Goal: Task Accomplishment & Management: Use online tool/utility

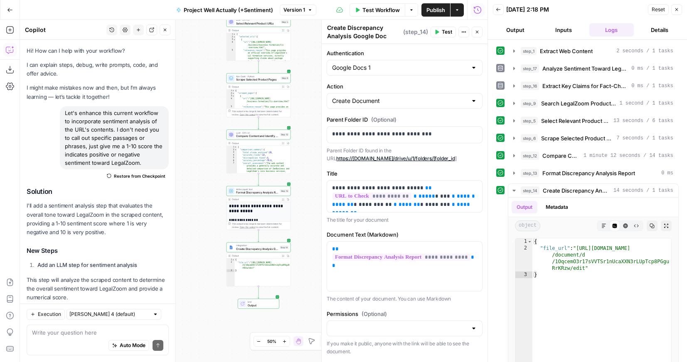
scroll to position [339, 0]
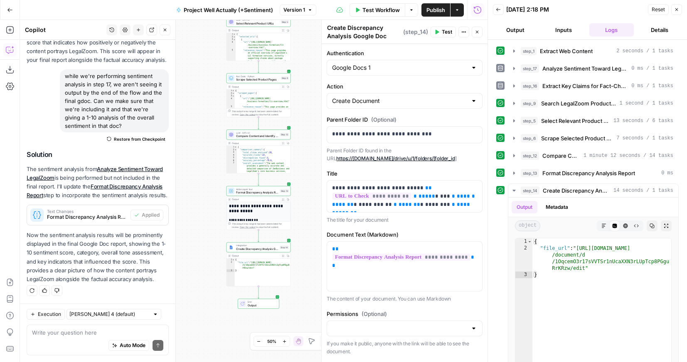
click at [479, 31] on icon "button" at bounding box center [476, 31] width 5 height 5
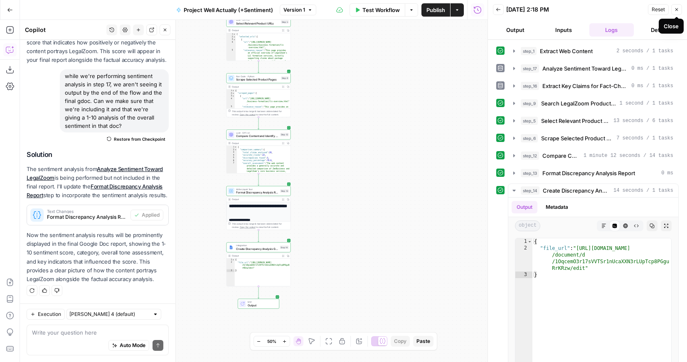
click at [675, 7] on icon "button" at bounding box center [676, 9] width 5 height 5
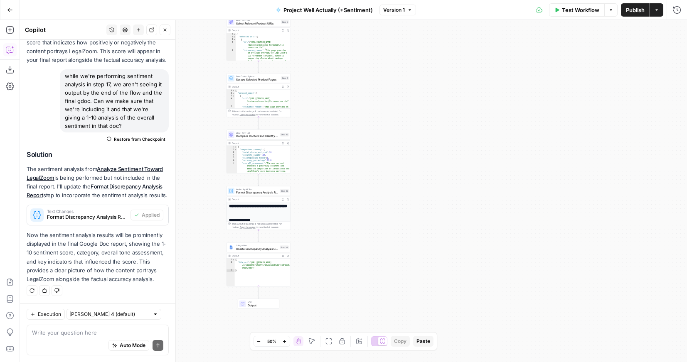
click at [10, 8] on icon "button" at bounding box center [10, 10] width 6 height 6
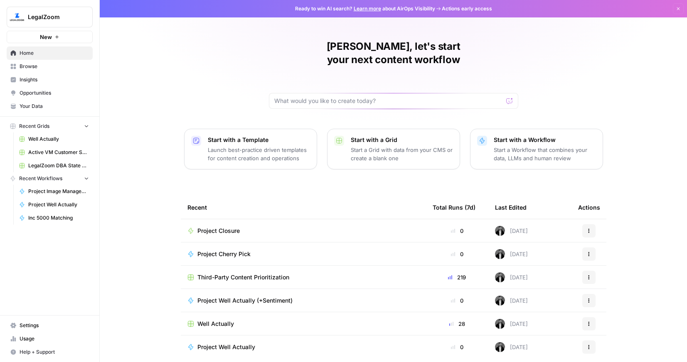
scroll to position [20, 0]
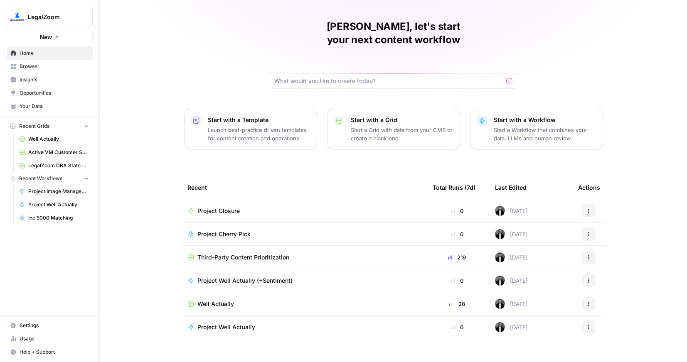
click at [237, 277] on span "Project Well Actually (+Sentiment)" at bounding box center [244, 281] width 95 height 8
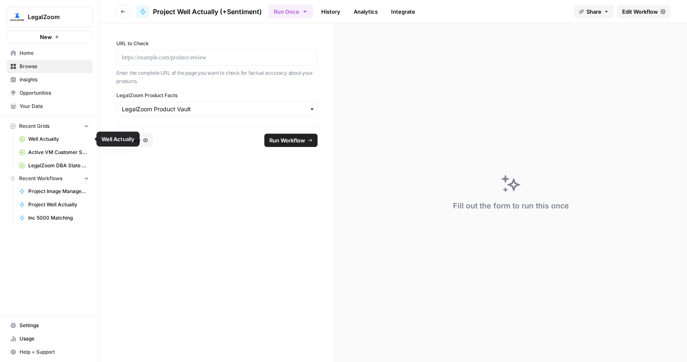
click at [60, 139] on span "Well Actually" at bounding box center [58, 138] width 61 height 7
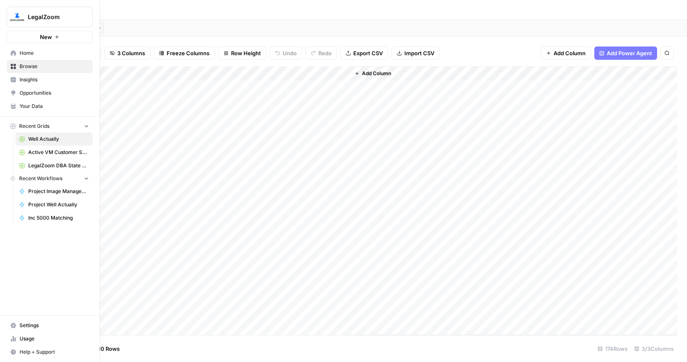
click at [12, 54] on icon at bounding box center [13, 52] width 5 height 5
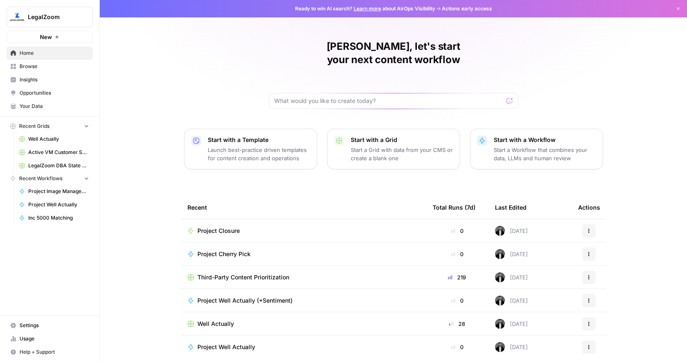
click at [43, 107] on span "Your Data" at bounding box center [54, 106] width 69 height 7
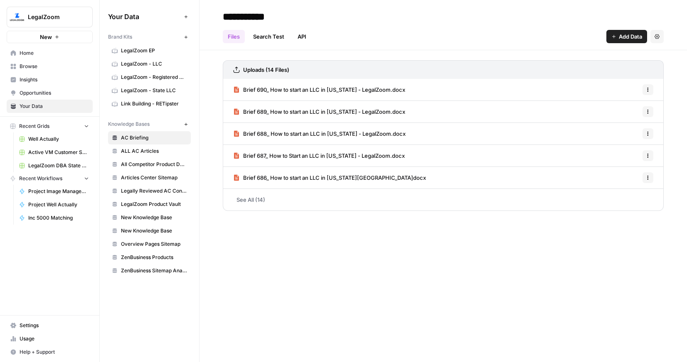
click at [45, 40] on span "New" at bounding box center [46, 37] width 12 height 8
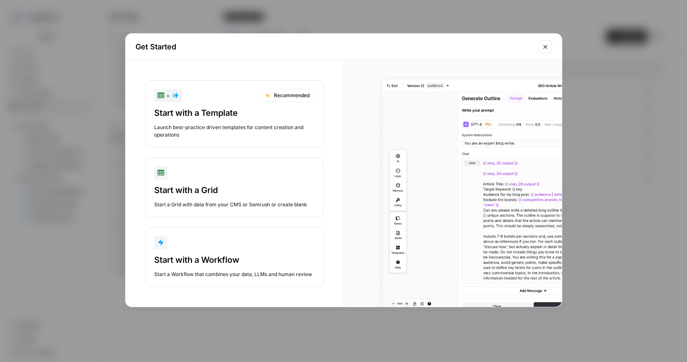
click at [202, 242] on div "button" at bounding box center [234, 242] width 161 height 13
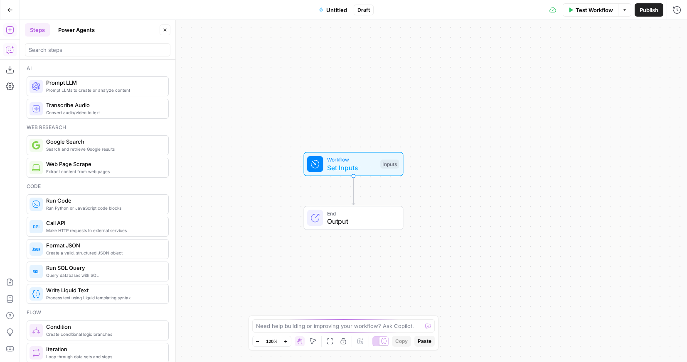
click at [9, 54] on button "Copilot" at bounding box center [9, 49] width 13 height 13
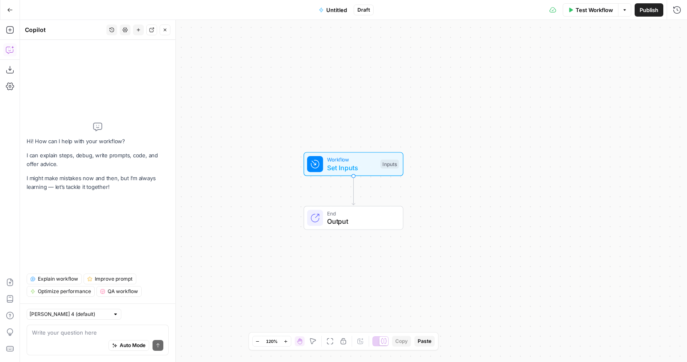
click at [81, 338] on div "Auto Mode Send" at bounding box center [97, 346] width 131 height 18
click at [77, 329] on textarea at bounding box center [97, 333] width 131 height 8
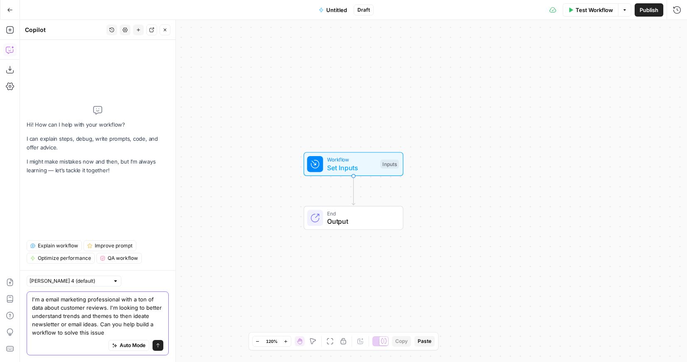
type textarea "I'm a email marketing professional with a ton of data about customer reviews. I…"
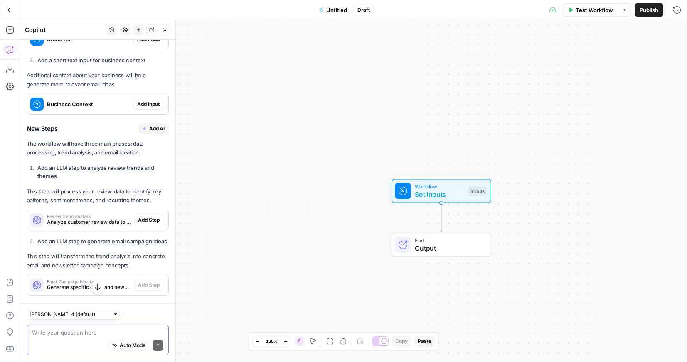
scroll to position [448, 0]
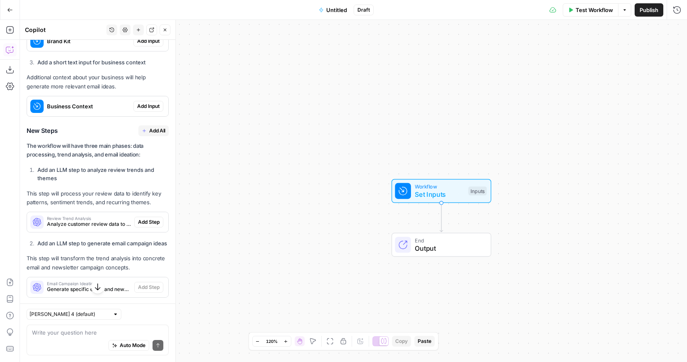
click at [153, 130] on span "Add All" at bounding box center [157, 130] width 16 height 7
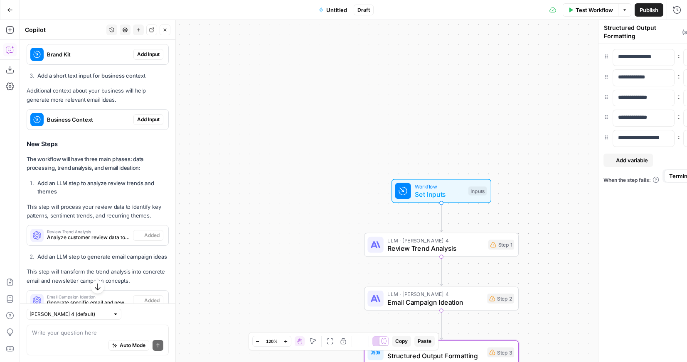
scroll to position [461, 0]
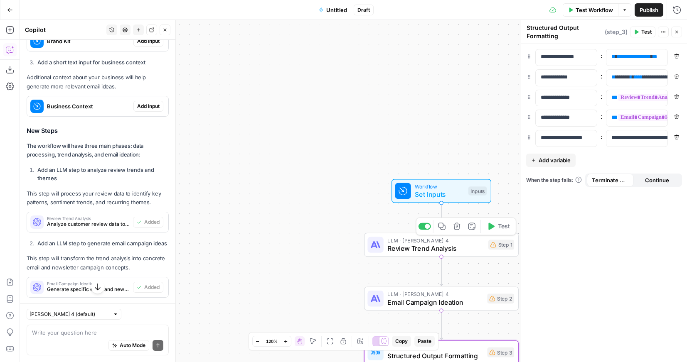
click at [468, 249] on span "Review Trend Analysis" at bounding box center [435, 248] width 97 height 10
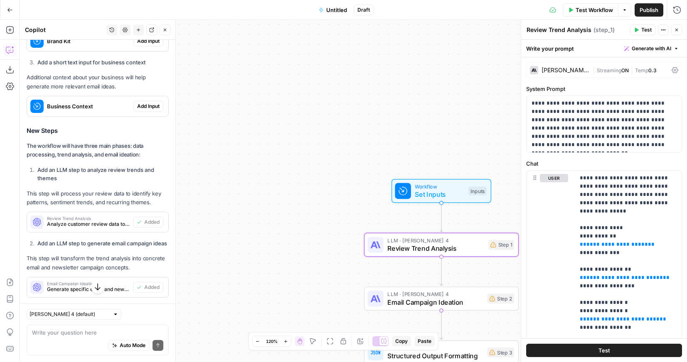
click at [568, 71] on div "[PERSON_NAME] 4" at bounding box center [565, 70] width 48 height 6
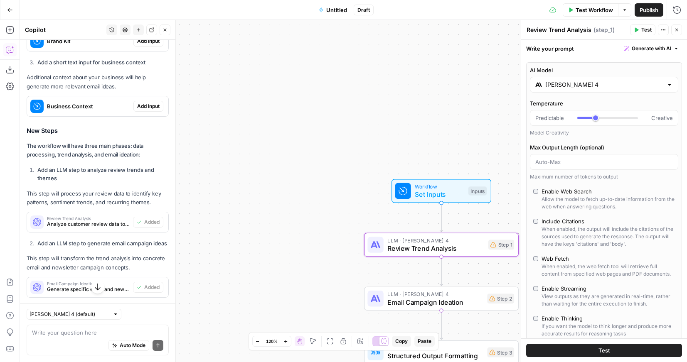
click at [562, 90] on div "[PERSON_NAME] 4" at bounding box center [604, 85] width 148 height 16
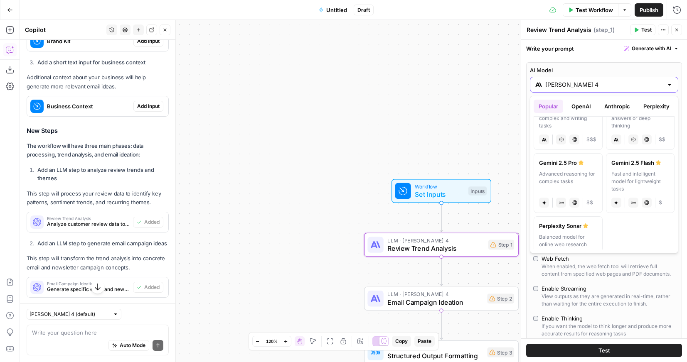
scroll to position [166, 0]
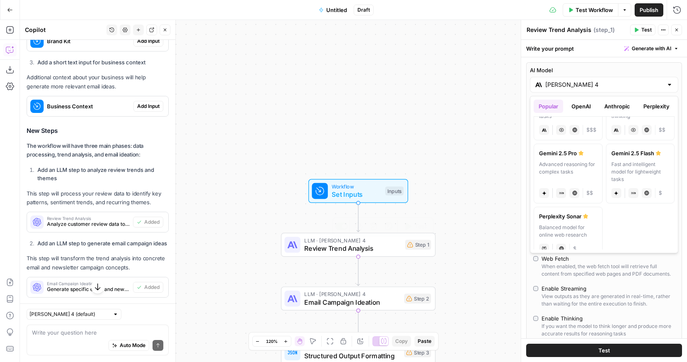
click at [191, 208] on div "Workflow Set Inputs Inputs LLM · [PERSON_NAME] 4 Review Trend Analysis Step 1 C…" at bounding box center [353, 191] width 667 height 342
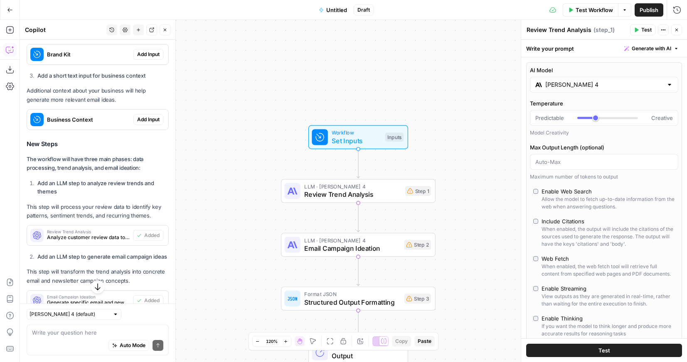
scroll to position [461, 0]
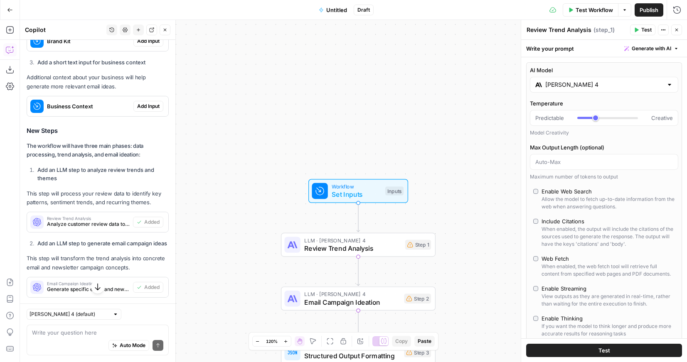
click at [8, 7] on icon "button" at bounding box center [10, 10] width 6 height 6
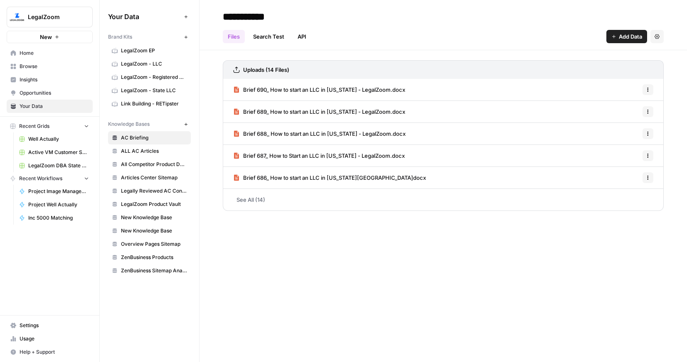
click at [41, 136] on span "Well Actually" at bounding box center [58, 138] width 61 height 7
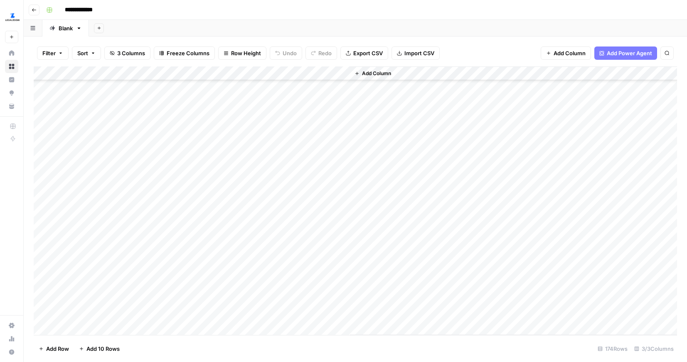
scroll to position [206, 0]
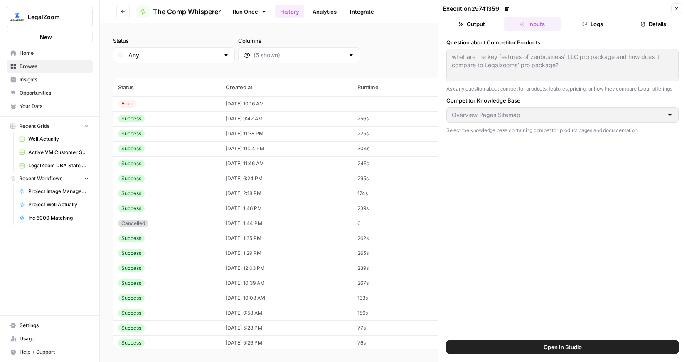
click at [29, 52] on span "Home" at bounding box center [54, 52] width 69 height 7
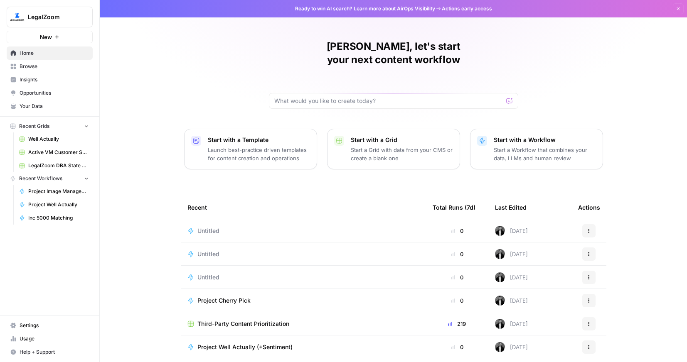
click at [228, 227] on div "Untitled" at bounding box center [303, 231] width 232 height 8
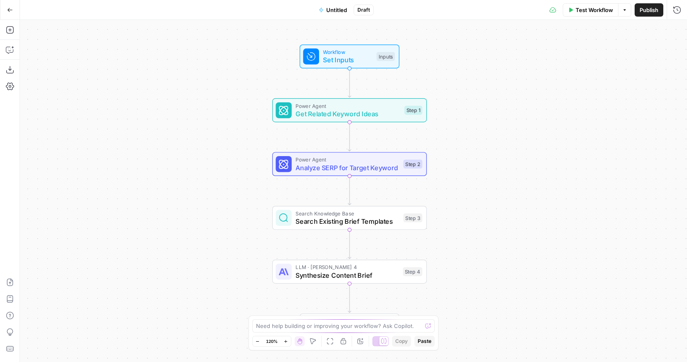
click at [338, 13] on span "Untitled" at bounding box center [336, 10] width 21 height 8
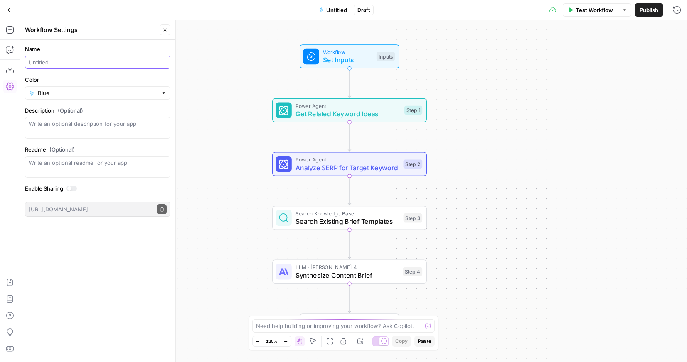
click at [66, 65] on input "Name" at bounding box center [98, 62] width 138 height 8
type input "O"
type input "Project Closure"
click at [83, 94] on input "Color" at bounding box center [98, 93] width 120 height 8
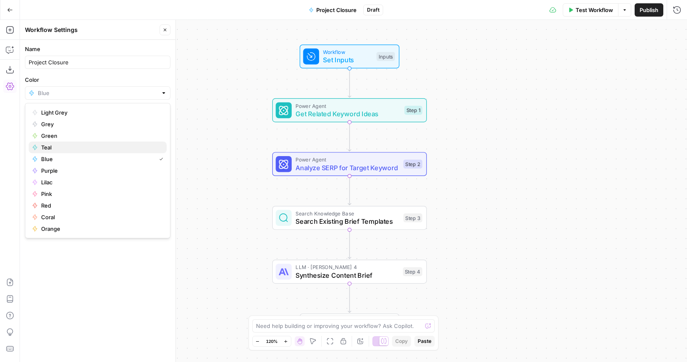
click at [76, 148] on span "Teal" at bounding box center [100, 147] width 119 height 8
type input "Teal"
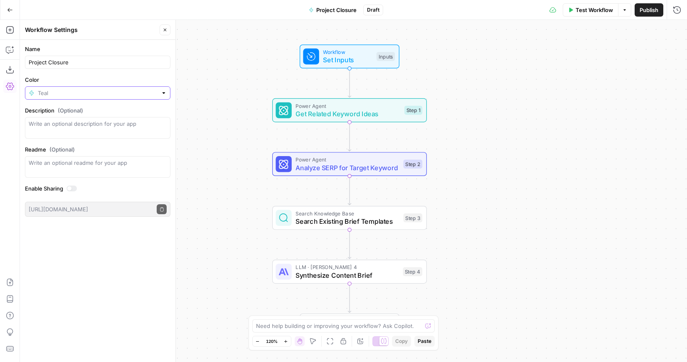
click at [82, 97] on input "Color" at bounding box center [98, 93] width 120 height 8
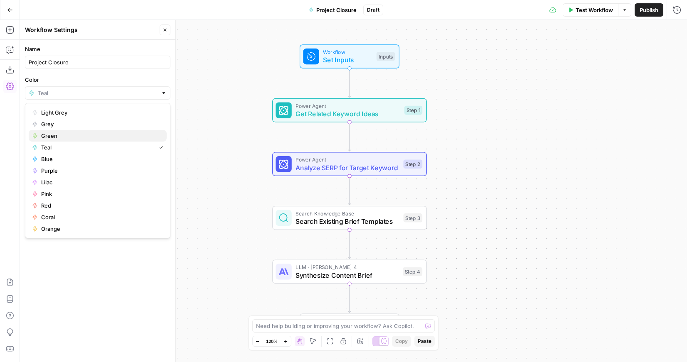
click at [74, 135] on span "Green" at bounding box center [100, 136] width 119 height 8
type input "Green"
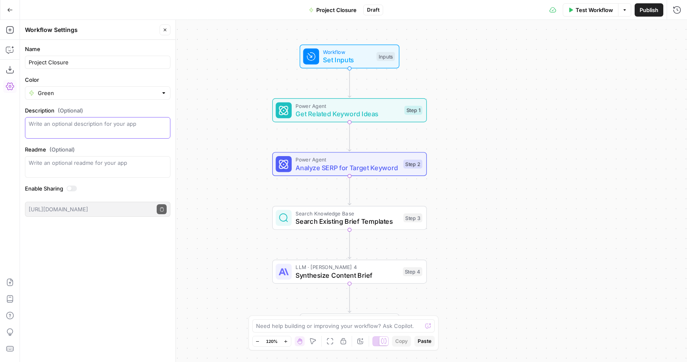
click at [76, 127] on textarea "Description (Optional)" at bounding box center [98, 128] width 138 height 17
type textarea "C"
type textarea "Identify and brief ideal content based on keyword/topic gap analysis."
click at [228, 123] on div "Workflow Set Inputs Inputs Power Agent Get Related Keyword Ideas Step 1 Power A…" at bounding box center [353, 191] width 667 height 342
click at [645, 7] on span "Publish" at bounding box center [648, 10] width 19 height 8
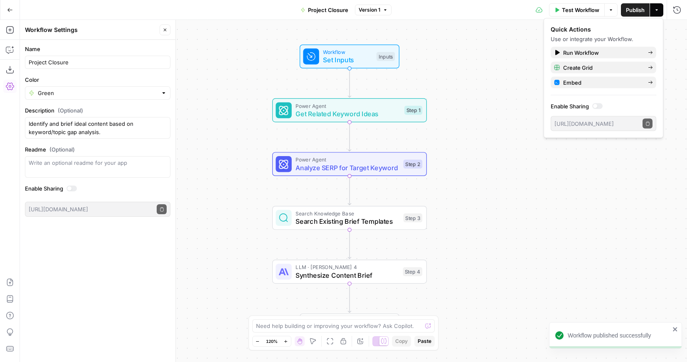
click at [12, 8] on icon "button" at bounding box center [10, 10] width 6 height 6
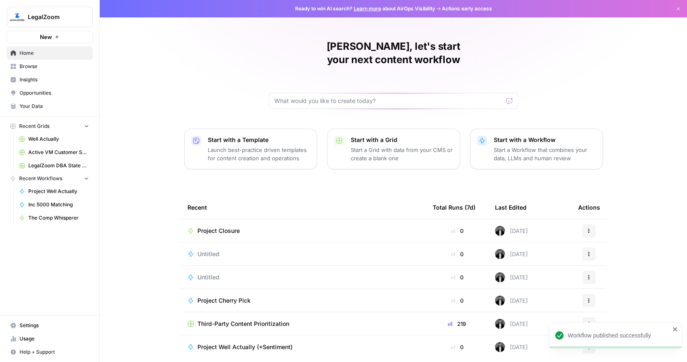
click at [596, 248] on div "Actions" at bounding box center [589, 254] width 22 height 13
click at [590, 252] on icon "button" at bounding box center [588, 254] width 5 height 5
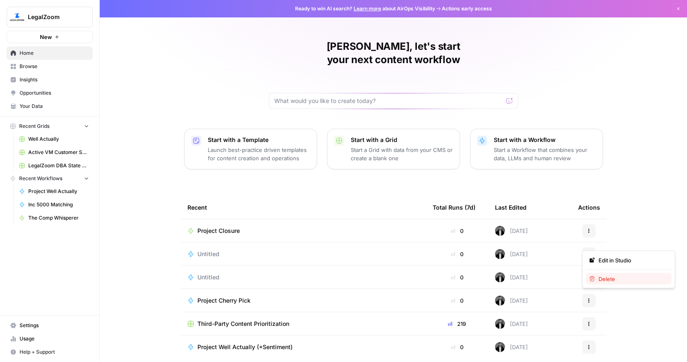
click at [598, 273] on button "Delete" at bounding box center [629, 279] width 86 height 12
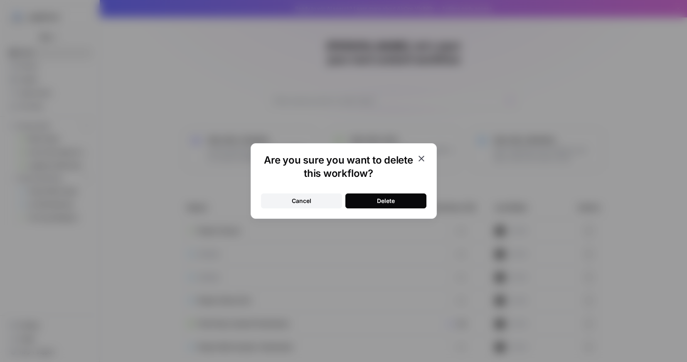
click at [396, 199] on button "Delete" at bounding box center [385, 201] width 81 height 15
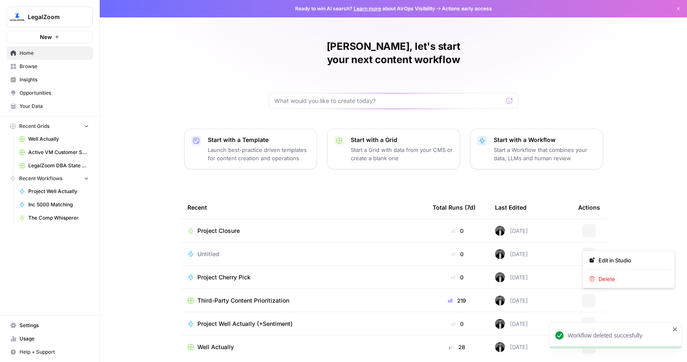
click at [588, 253] on icon "button" at bounding box center [588, 253] width 1 height 1
click at [603, 281] on span "Delete" at bounding box center [631, 279] width 66 height 8
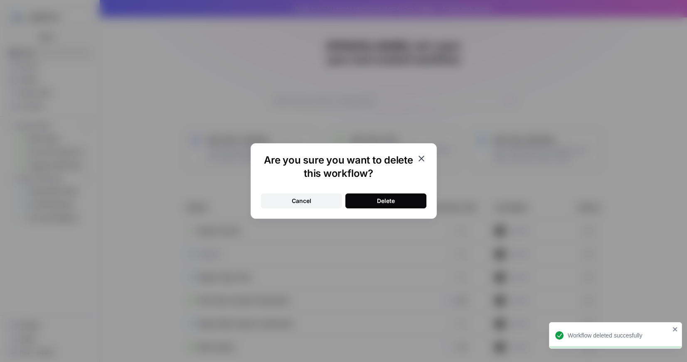
click at [374, 201] on button "Delete" at bounding box center [385, 201] width 81 height 15
